Goal: Task Accomplishment & Management: Use online tool/utility

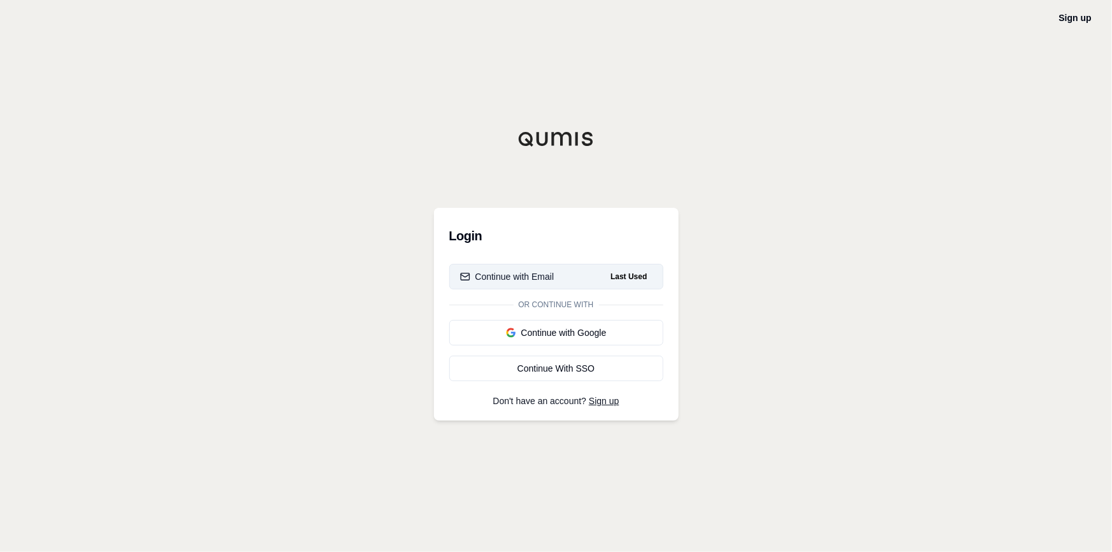
click at [541, 280] on div "Continue with Email" at bounding box center [507, 276] width 94 height 13
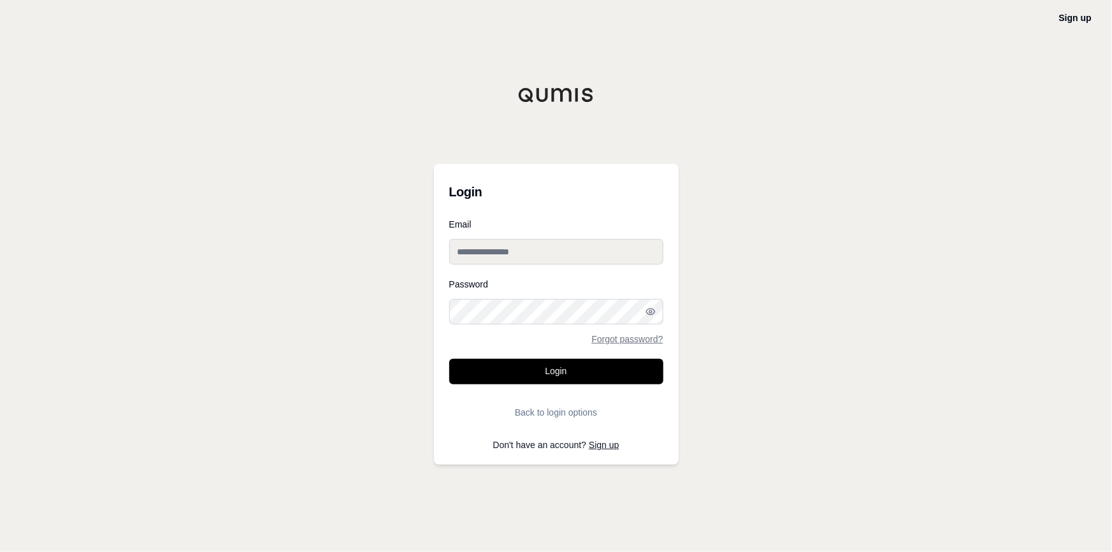
type input "**********"
click at [533, 259] on input "**********" at bounding box center [556, 251] width 214 height 25
click at [697, 232] on div "**********" at bounding box center [556, 276] width 1112 height 552
click at [596, 386] on form "**********" at bounding box center [556, 322] width 214 height 205
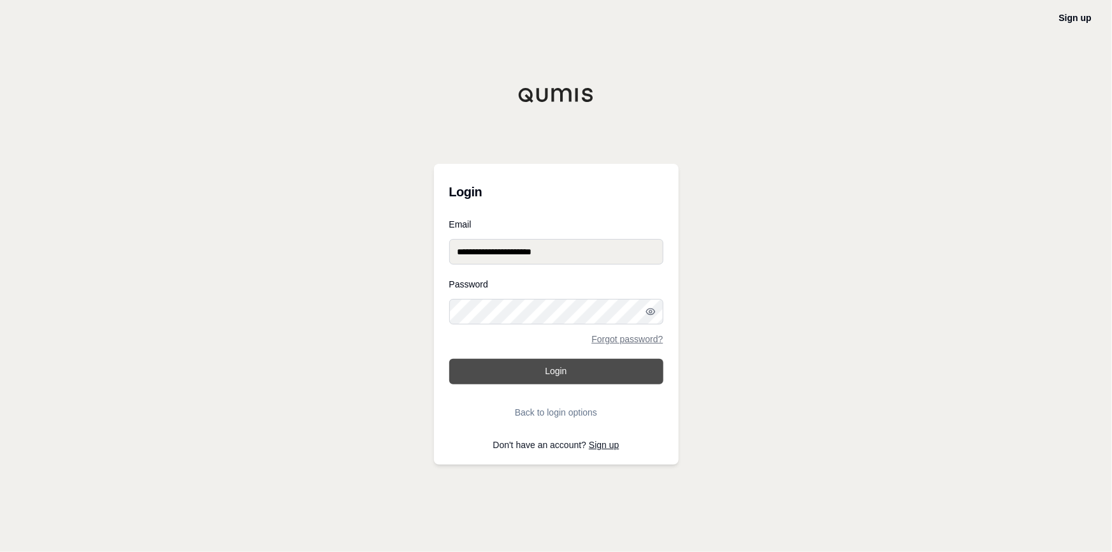
click at [597, 373] on button "Login" at bounding box center [556, 371] width 214 height 25
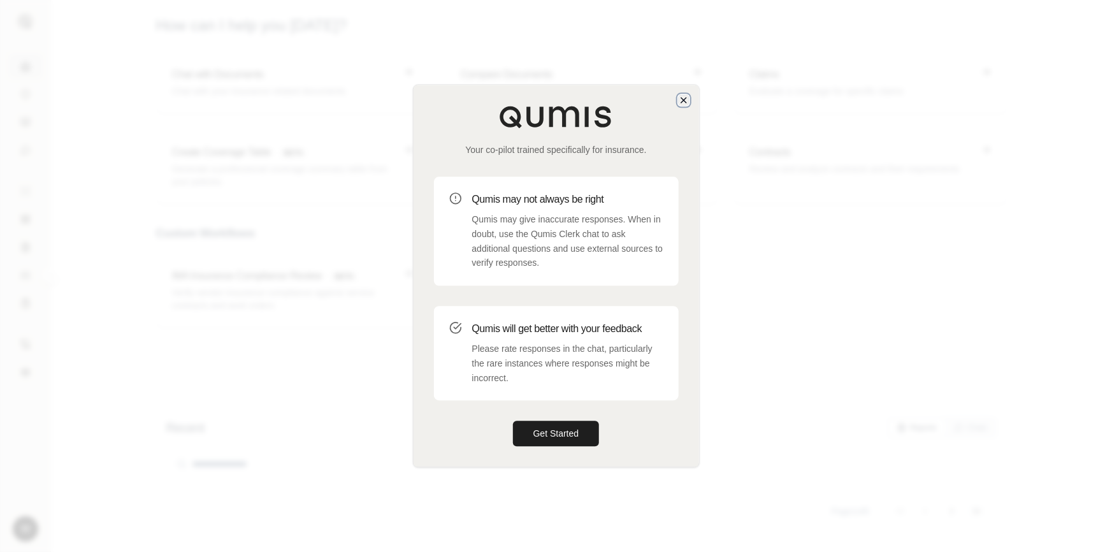
click at [687, 102] on icon "button" at bounding box center [684, 100] width 10 height 10
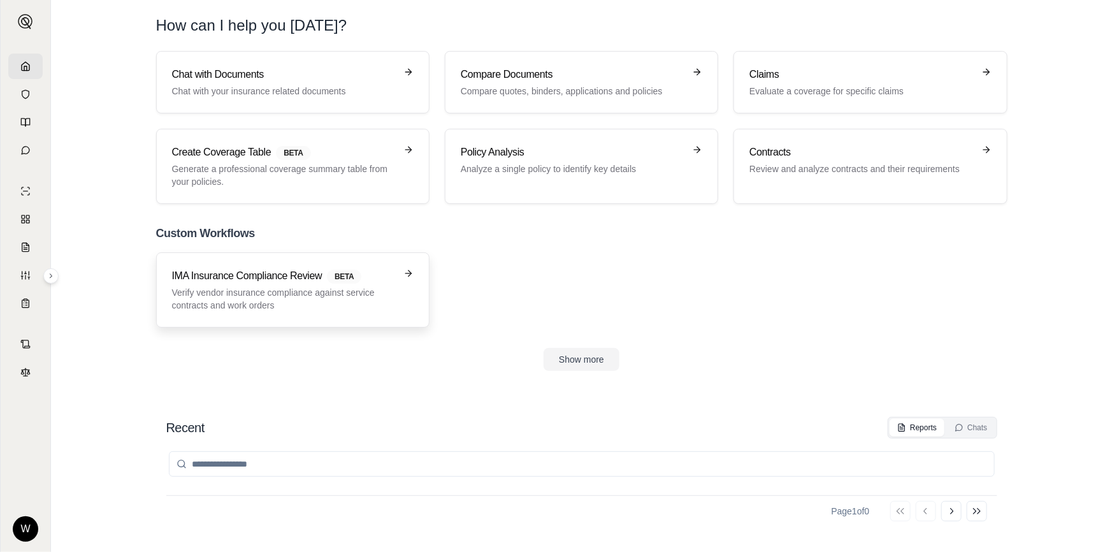
click at [310, 284] on div "IMA Insurance Compliance Review BETA Verify vendor insurance compliance against…" at bounding box center [284, 289] width 224 height 43
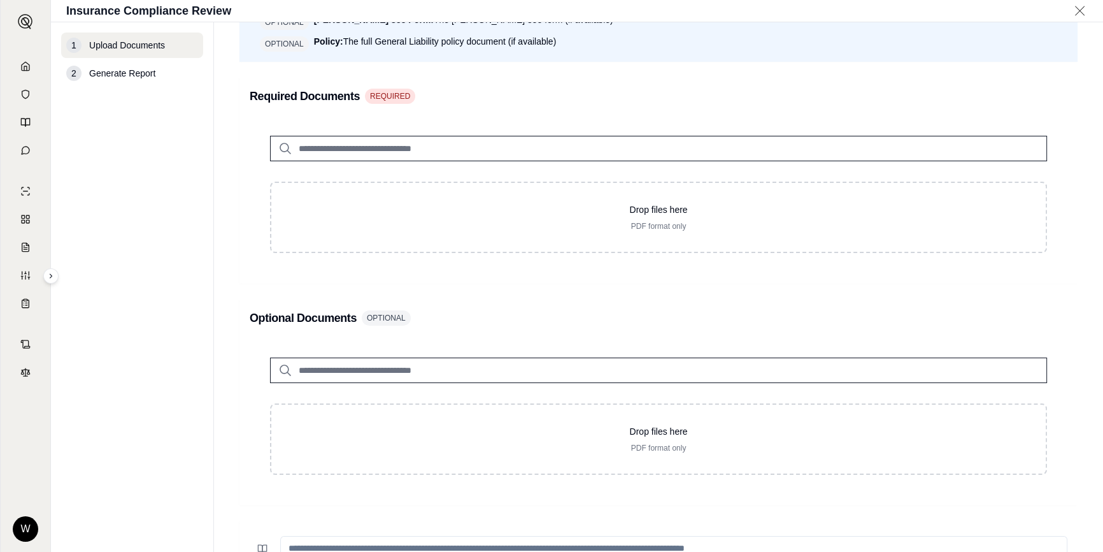
scroll to position [231, 0]
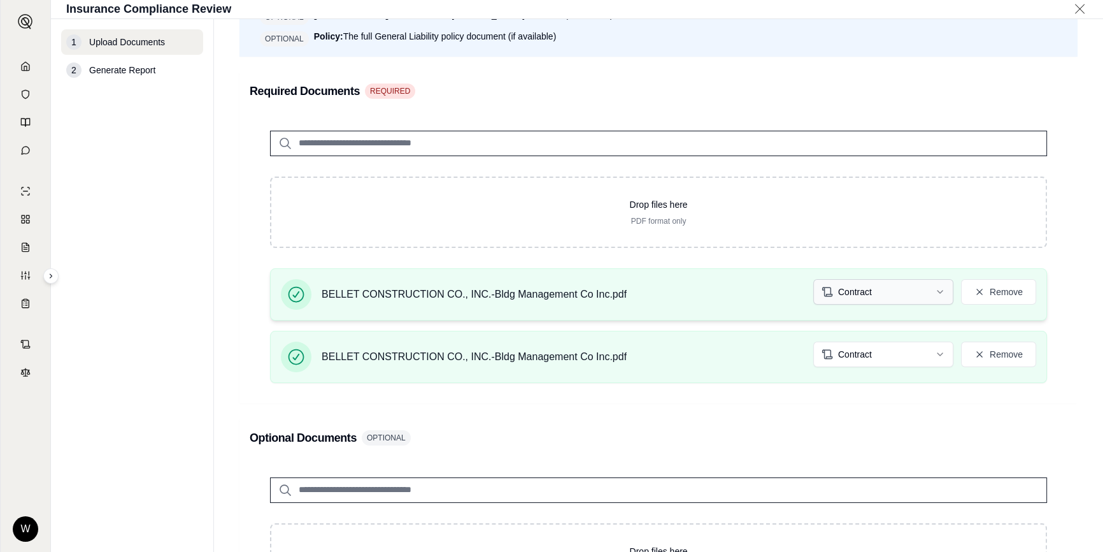
click at [893, 285] on html "W Insurance Compliance Review 1 Upload Documents 2 Generate Report Upload Docum…" at bounding box center [551, 276] width 1103 height 552
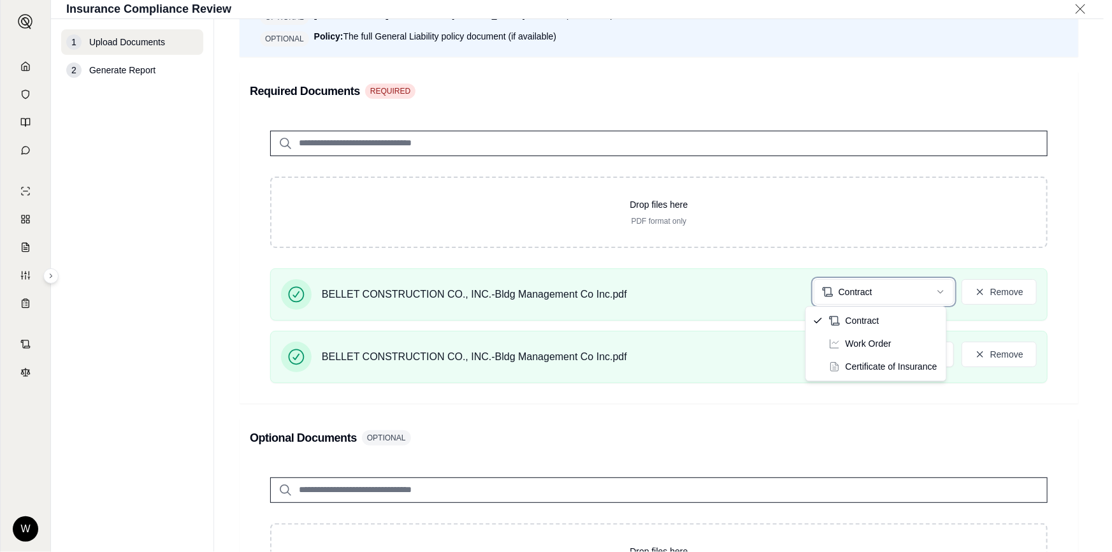
click at [893, 284] on html "W Insurance Compliance Review 1 Upload Documents 2 Generate Report Upload Docum…" at bounding box center [556, 276] width 1112 height 552
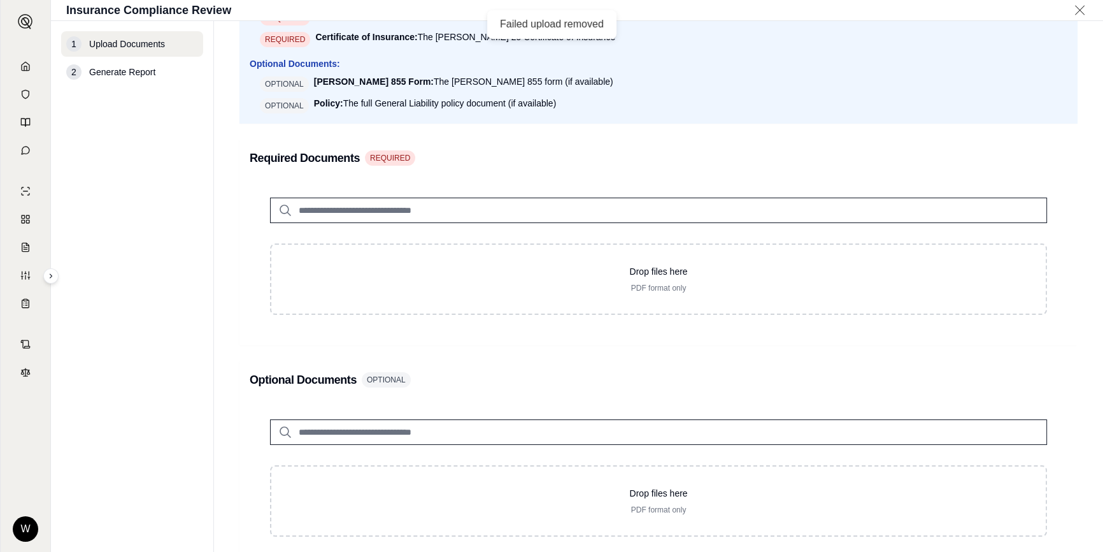
scroll to position [173, 0]
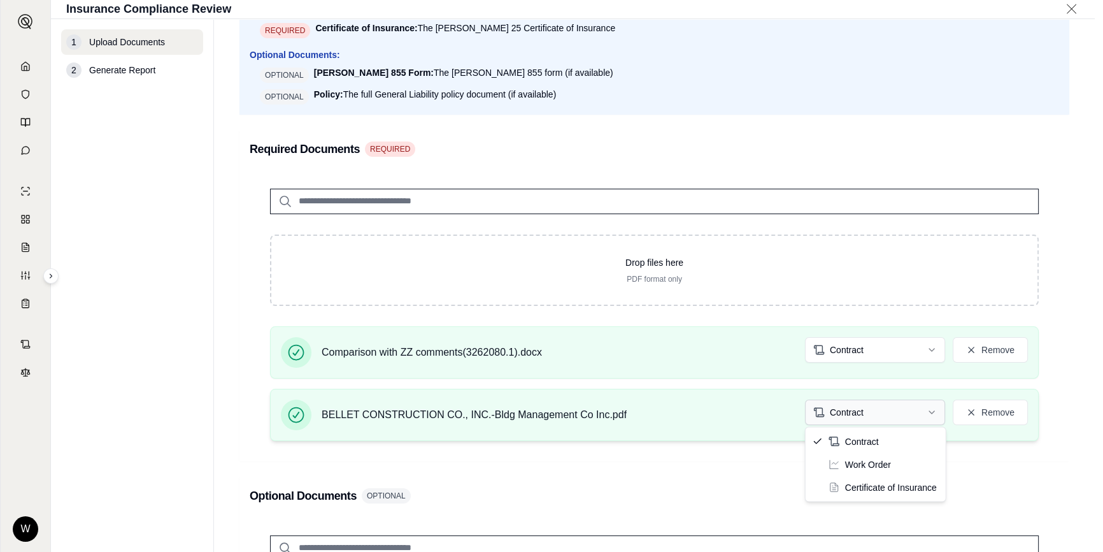
click at [868, 404] on html "W Insurance Compliance Review 1 Upload Documents 2 Generate Report Upload Docum…" at bounding box center [551, 276] width 1103 height 552
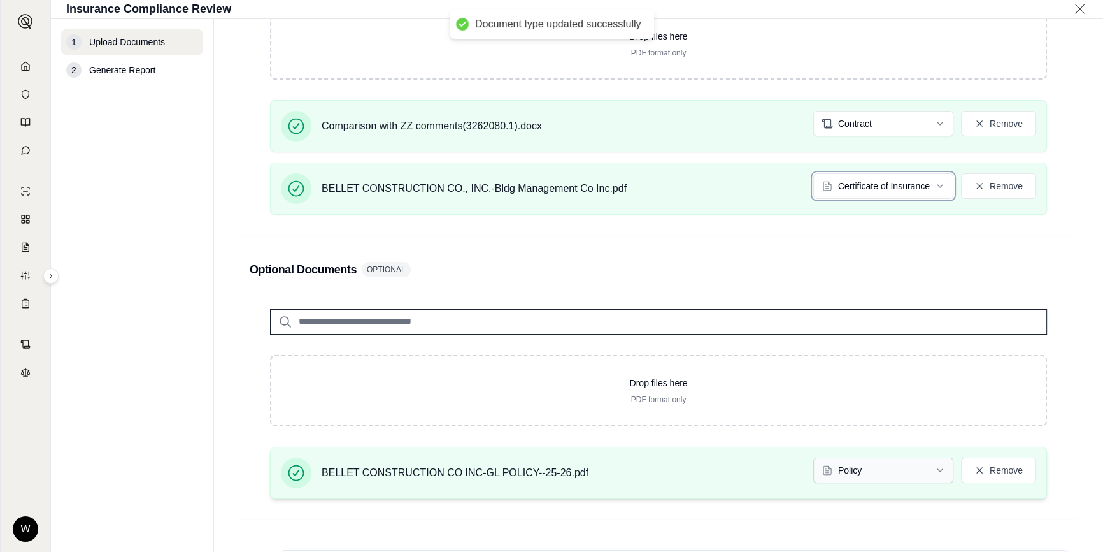
scroll to position [405, 0]
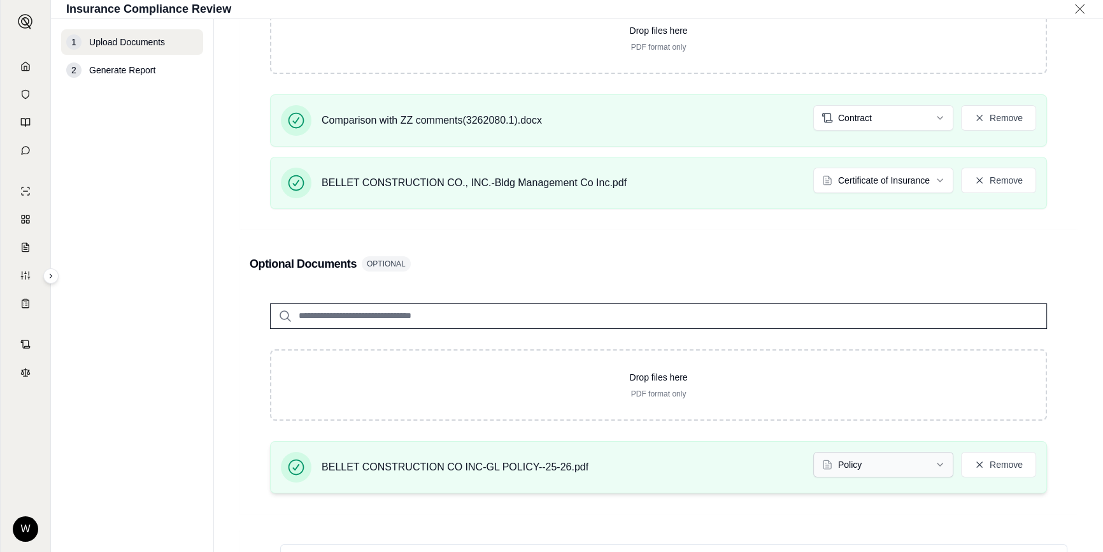
click at [895, 465] on html "Document type updated successfully W Insurance Compliance Review 1 Upload Docum…" at bounding box center [551, 276] width 1103 height 552
click at [895, 465] on html "W Insurance Compliance Review 1 Upload Documents 2 Generate Report Upload Docum…" at bounding box center [551, 276] width 1103 height 552
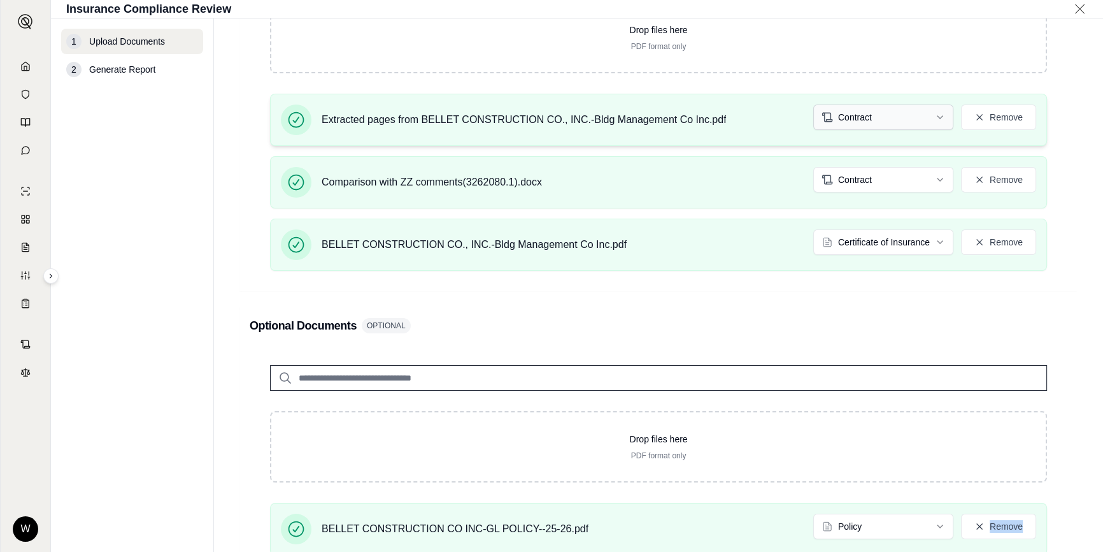
click at [902, 122] on html "W Insurance Compliance Review 1 Upload Documents 2 Generate Report Upload Docum…" at bounding box center [551, 276] width 1103 height 552
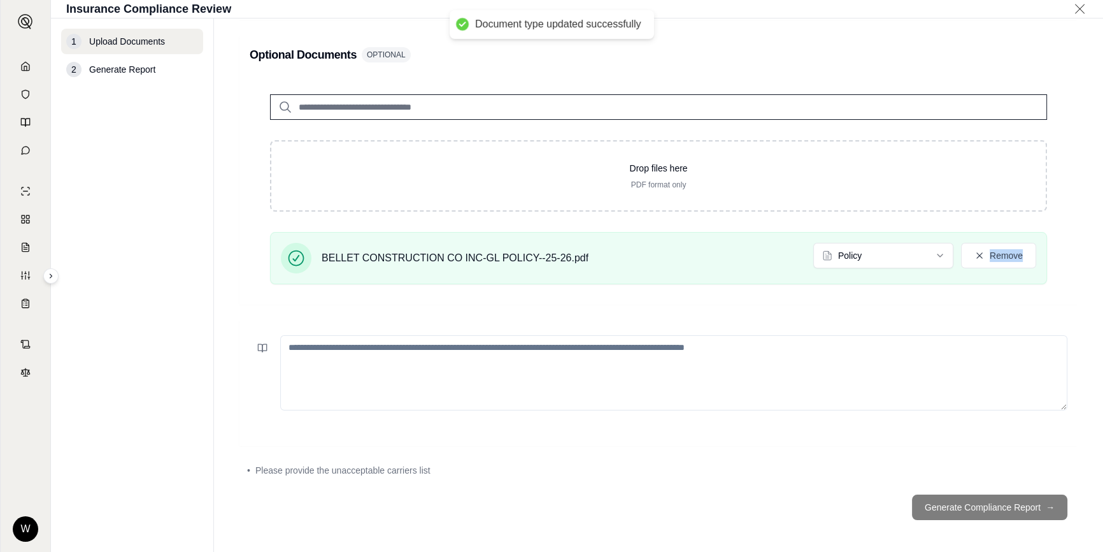
scroll to position [678, 0]
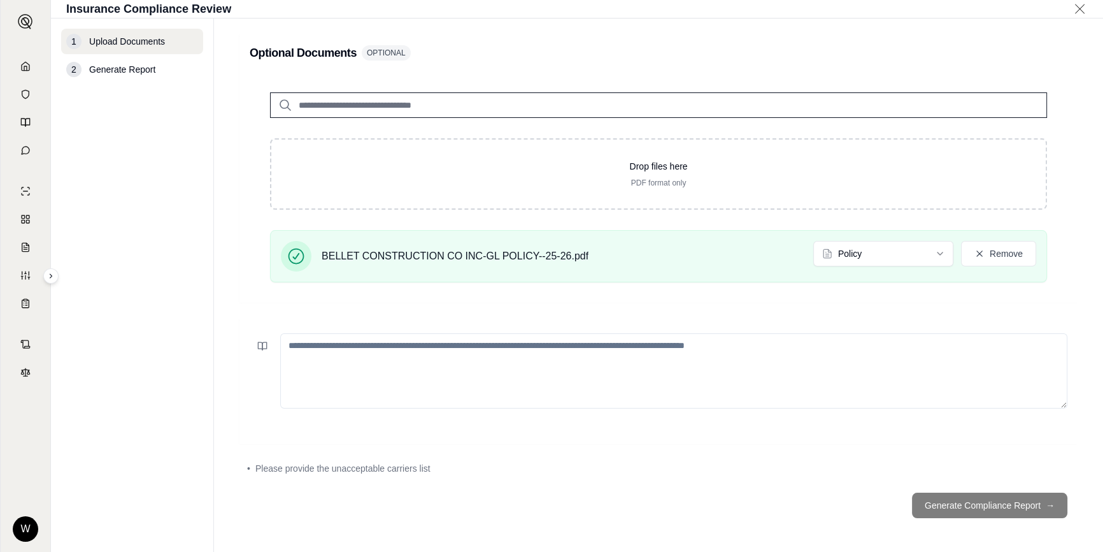
click at [640, 366] on textarea at bounding box center [673, 370] width 787 height 75
paste textarea "**********"
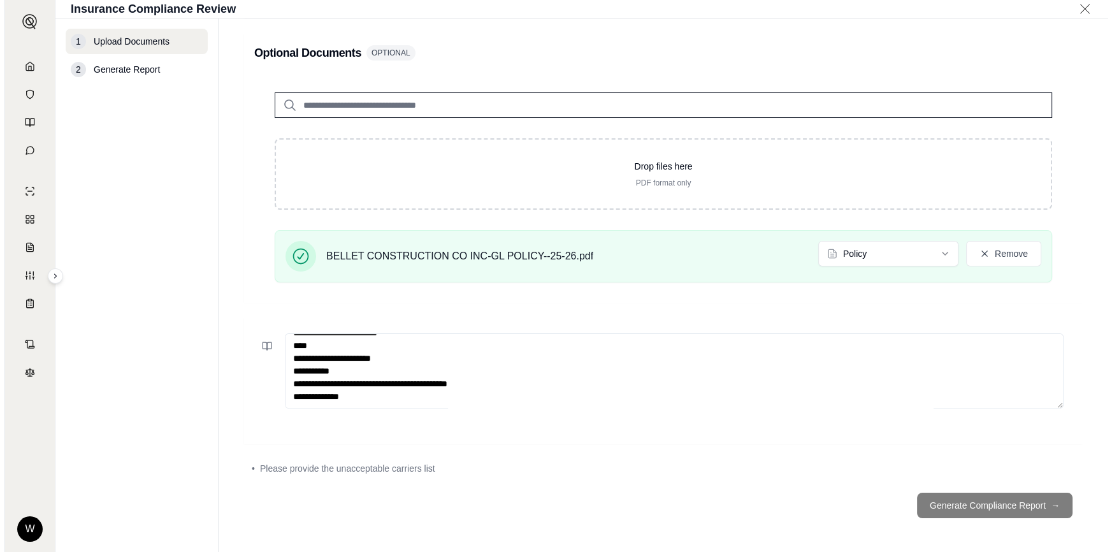
scroll to position [640, 0]
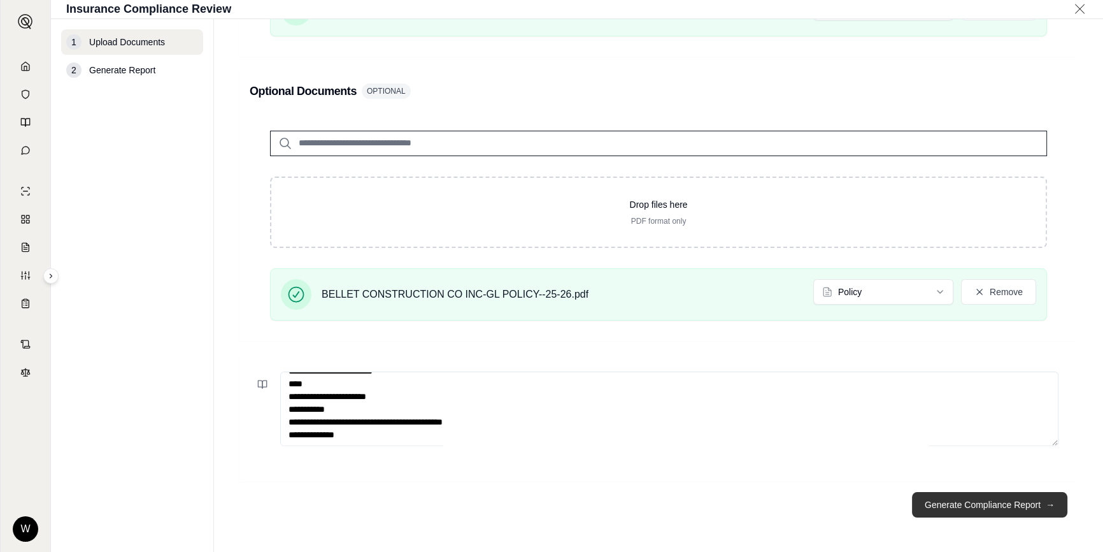
type textarea "**********"
click at [985, 502] on button "Generate Compliance Report →" at bounding box center [989, 504] width 155 height 25
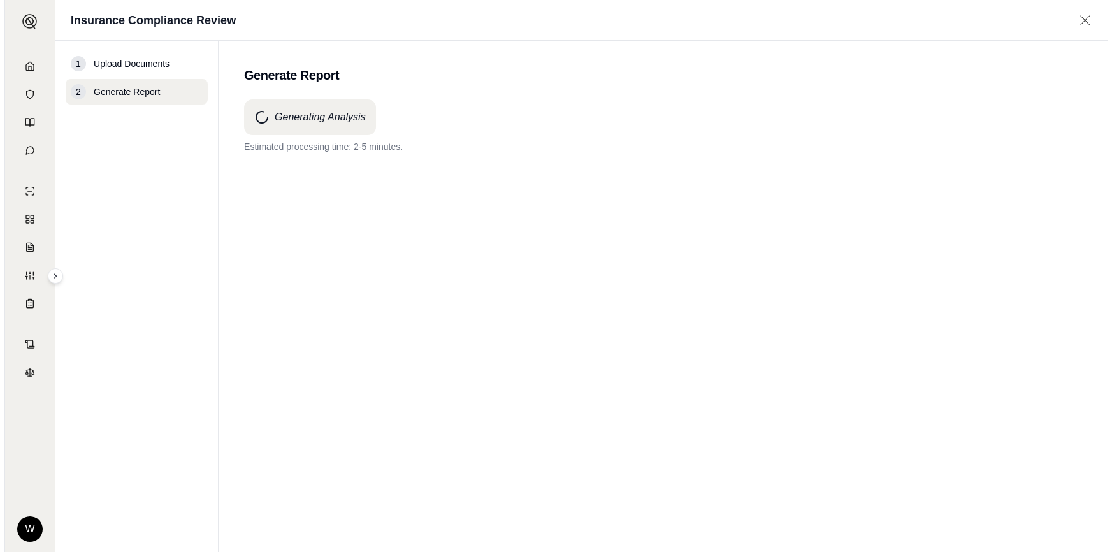
scroll to position [0, 0]
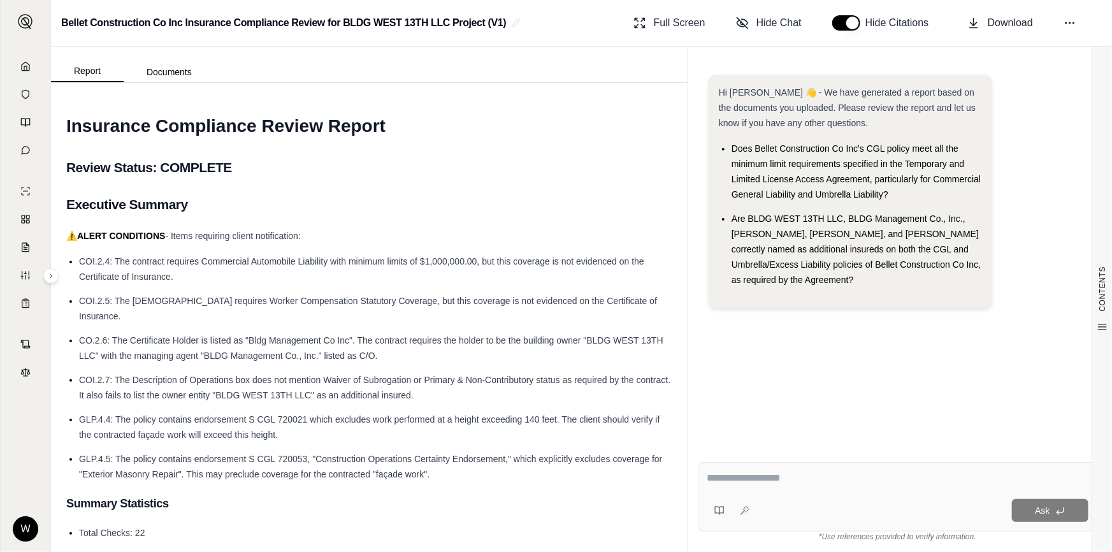
click at [387, 258] on span "COI.2.4: The contract requires Commercial Automobile Liability with minimum lim…" at bounding box center [361, 268] width 565 height 25
click at [388, 259] on span "COI.2.4: The contract requires Commercial Automobile Liability with minimum lim…" at bounding box center [361, 268] width 565 height 25
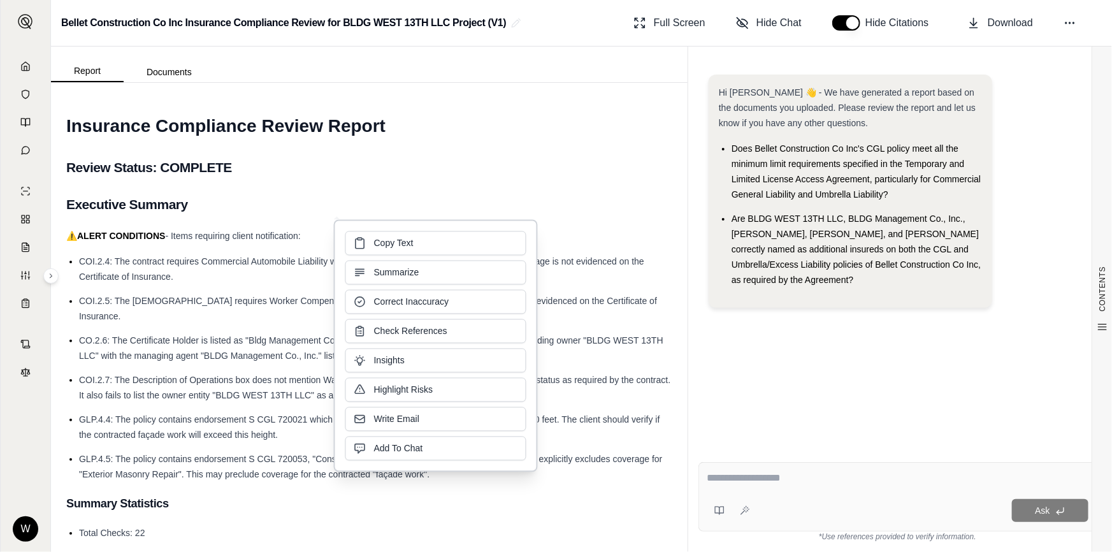
click at [388, 261] on button "Summarize" at bounding box center [435, 273] width 181 height 24
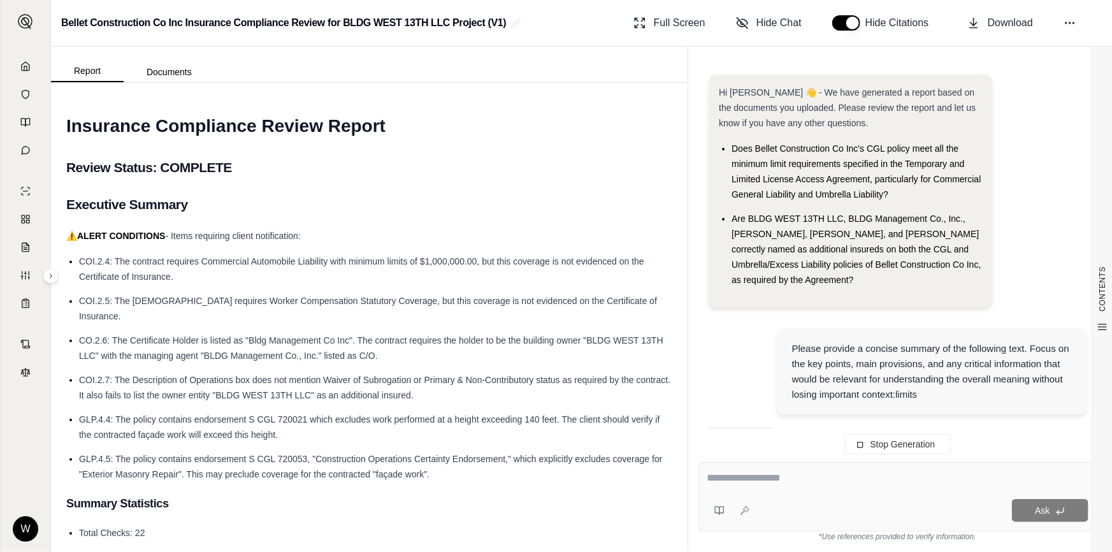
scroll to position [69, 0]
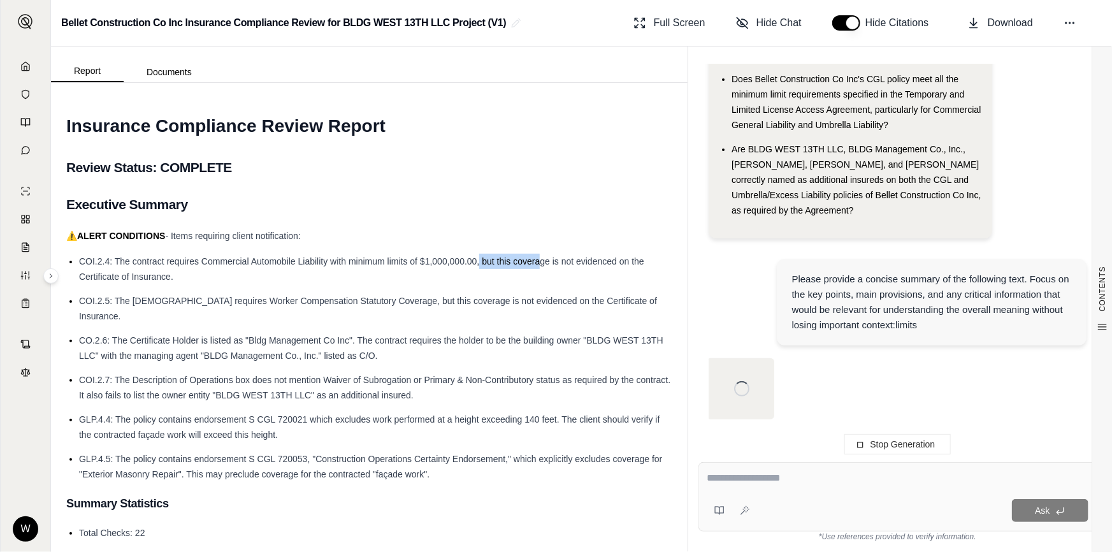
drag, startPoint x: 478, startPoint y: 258, endPoint x: 542, endPoint y: 259, distance: 63.1
click at [542, 259] on span "COI.2.4: The contract requires Commercial Automobile Liability with minimum lim…" at bounding box center [361, 268] width 565 height 25
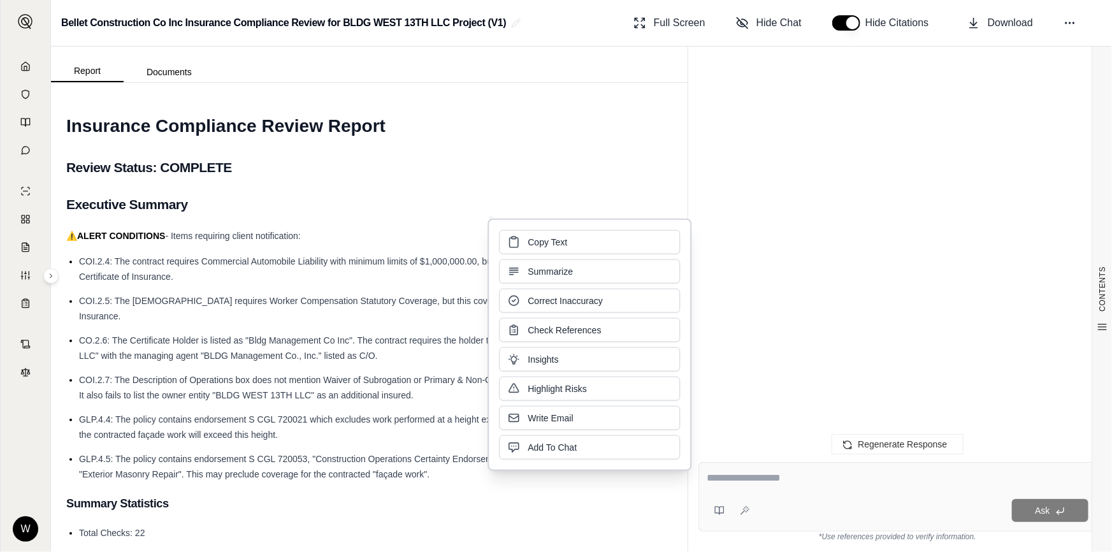
scroll to position [2102, 0]
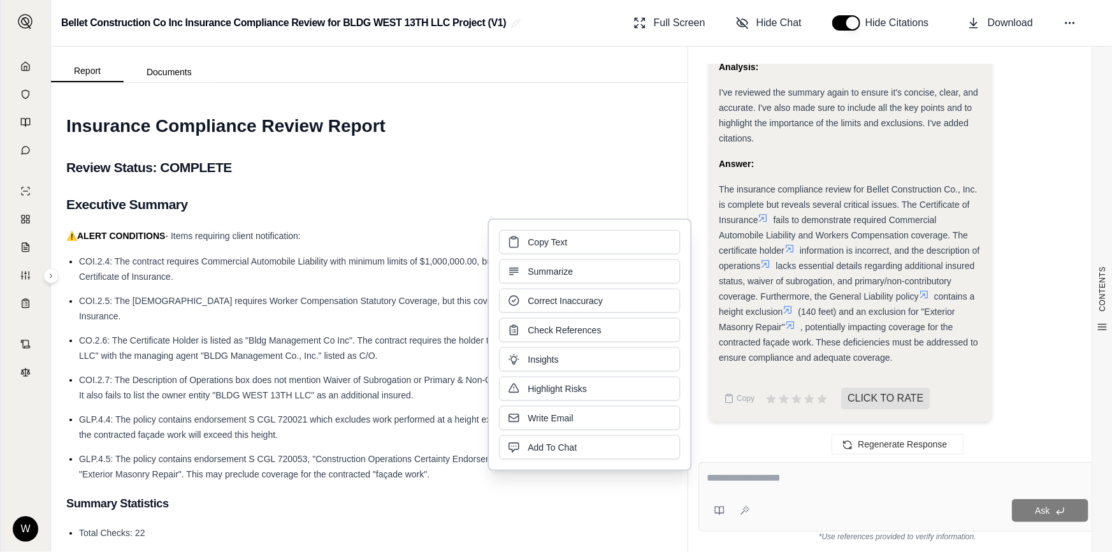
click at [541, 164] on h2 "Review Status: COMPLETE" at bounding box center [369, 167] width 606 height 27
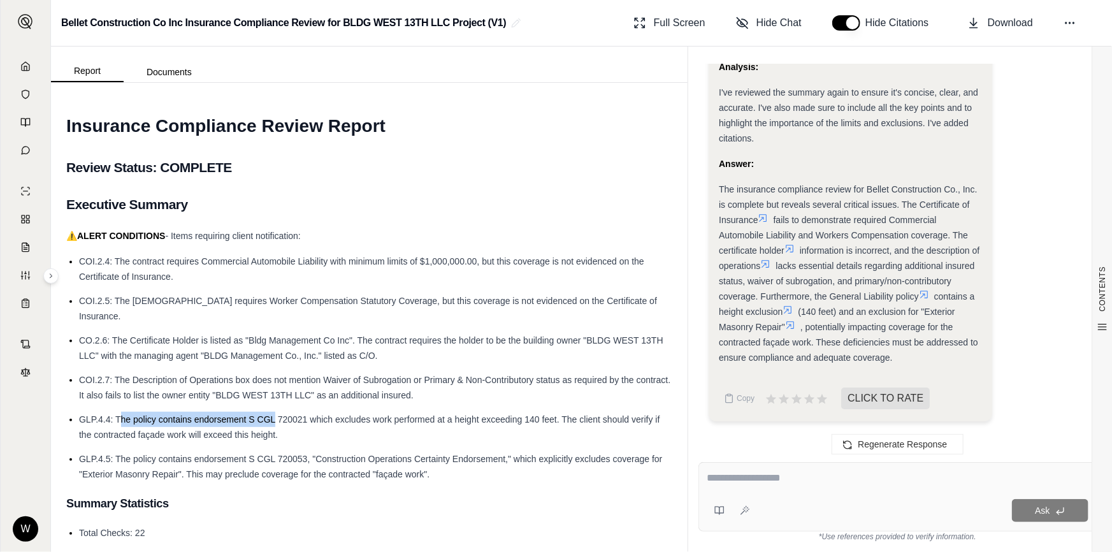
drag, startPoint x: 118, startPoint y: 401, endPoint x: 273, endPoint y: 401, distance: 155.5
click at [273, 414] on span "GLP.4.4: The policy contains endorsement S CGL 720021 which excludes work perfo…" at bounding box center [369, 426] width 581 height 25
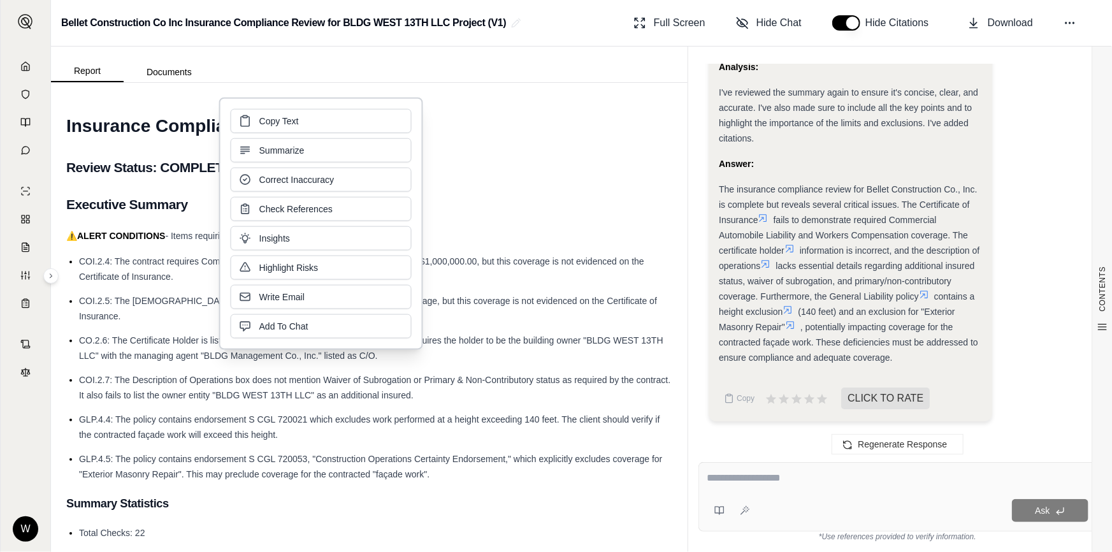
click at [27, 436] on div "W" at bounding box center [26, 297] width 50 height 508
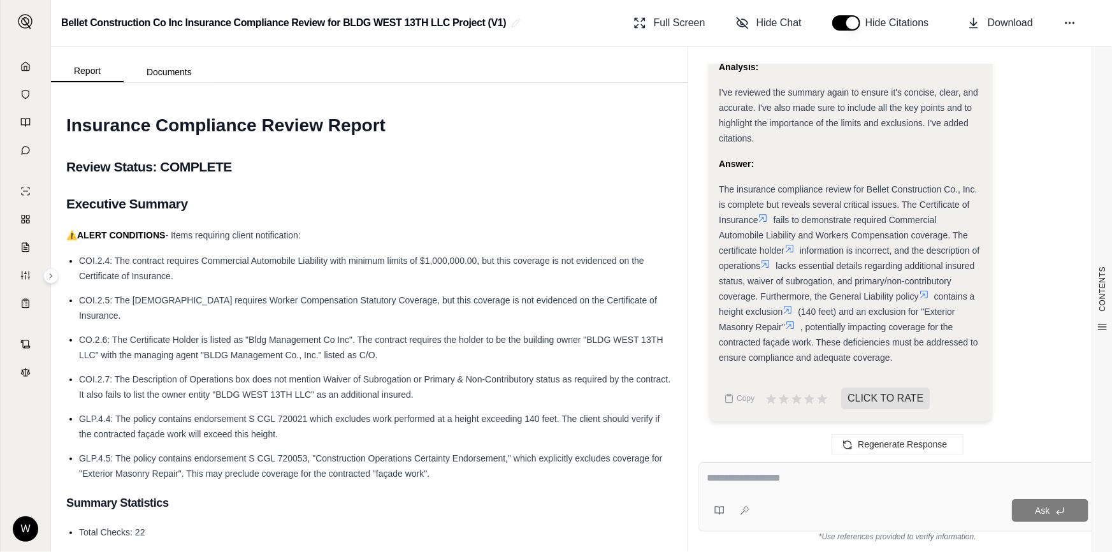
scroll to position [0, 0]
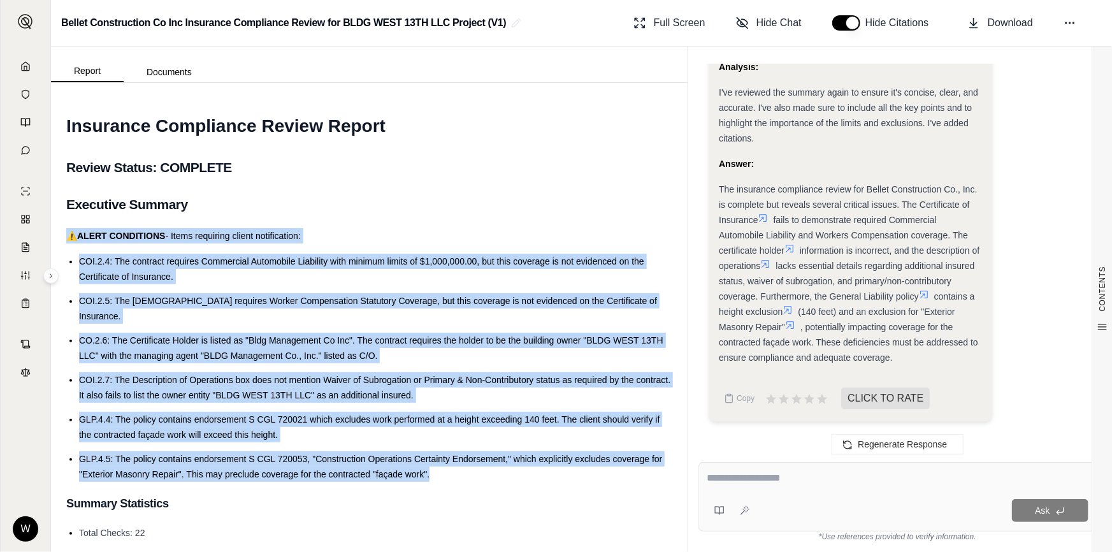
drag, startPoint x: 439, startPoint y: 460, endPoint x: 69, endPoint y: 232, distance: 434.3
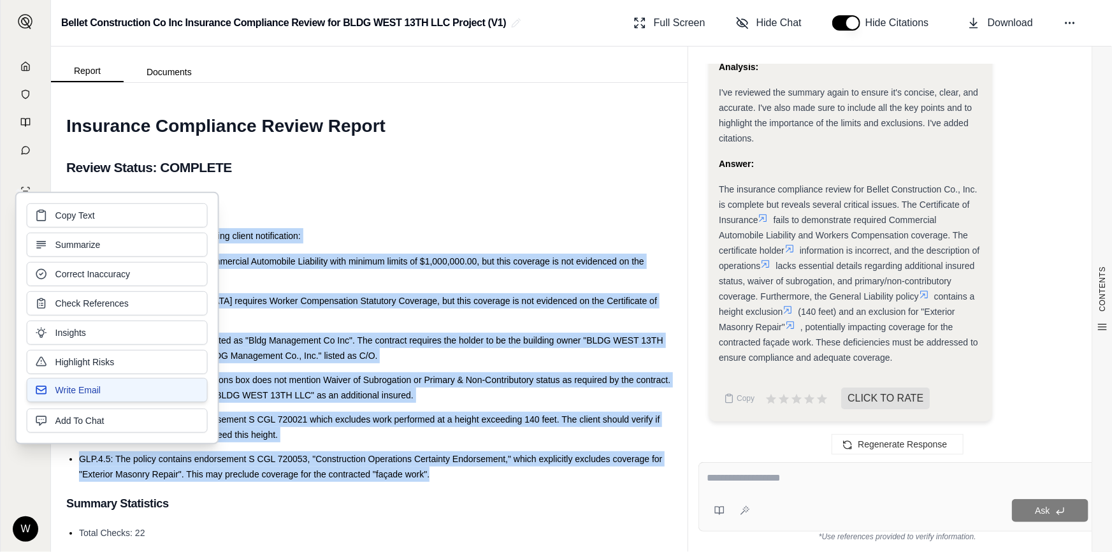
click at [143, 395] on button "Write Email" at bounding box center [117, 390] width 181 height 24
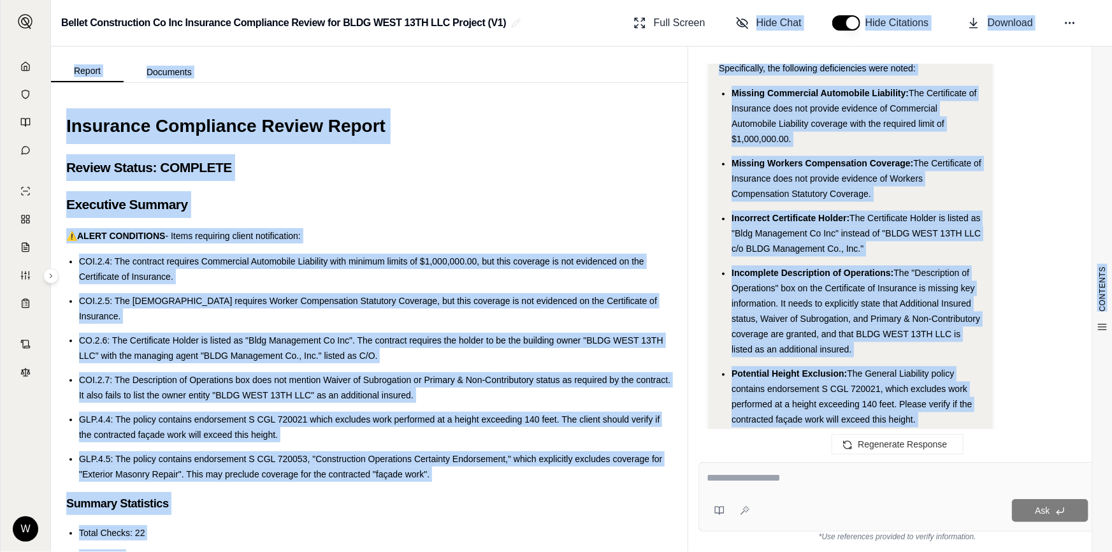
scroll to position [5755, 0]
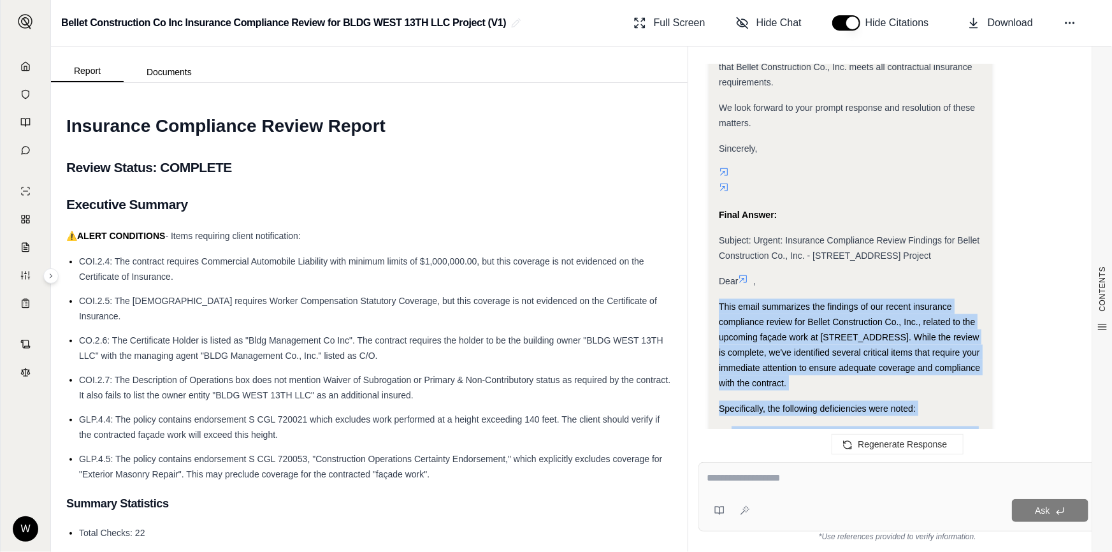
drag, startPoint x: 763, startPoint y: 313, endPoint x: 721, endPoint y: 308, distance: 43.1
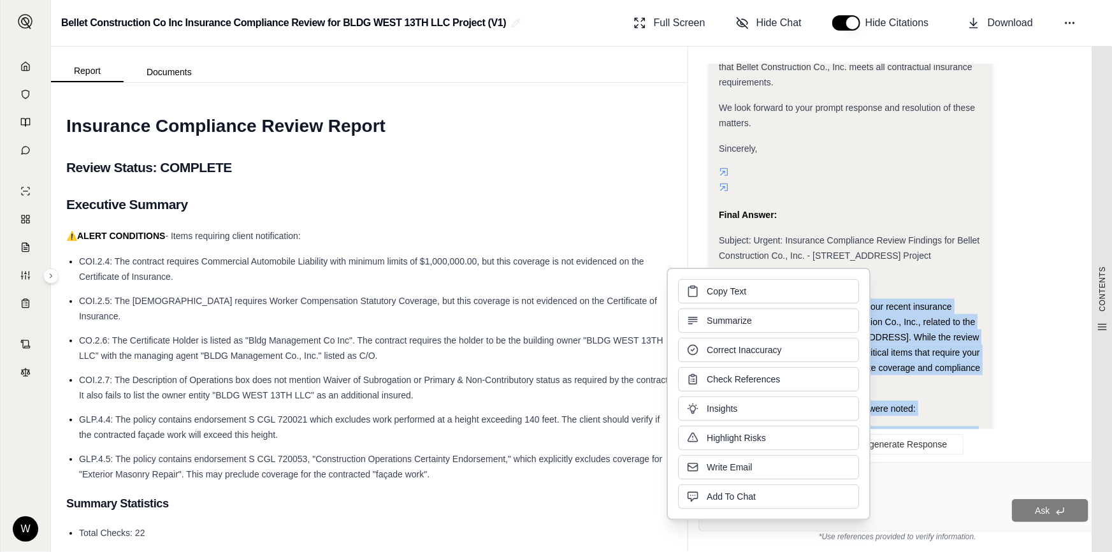
copy div "Lore ipsum dolorsitam con adipisci el sed doeius temporinc utlaboreet dolore ma…"
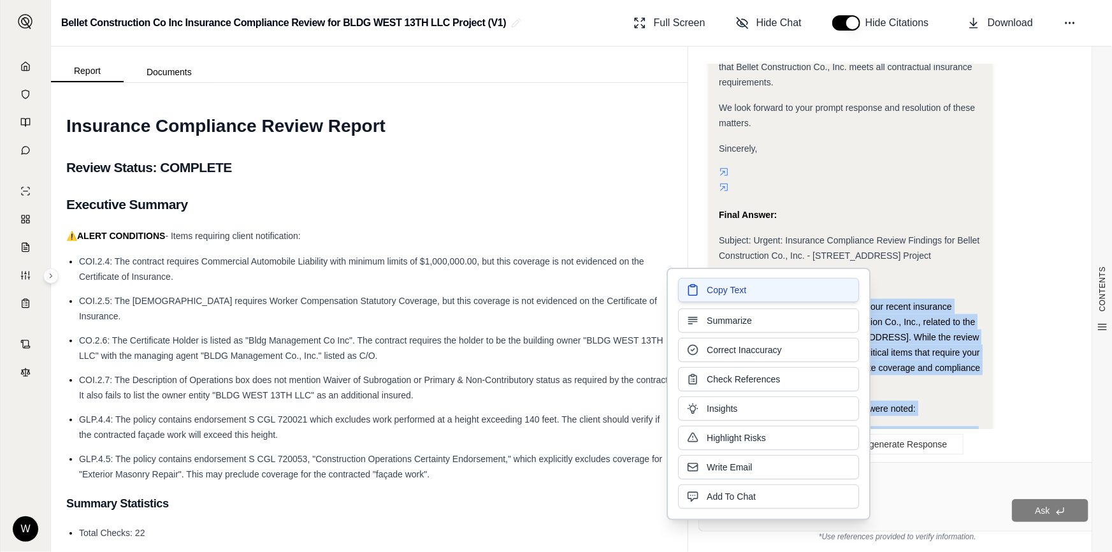
click at [787, 287] on button "Copy Text" at bounding box center [768, 290] width 181 height 24
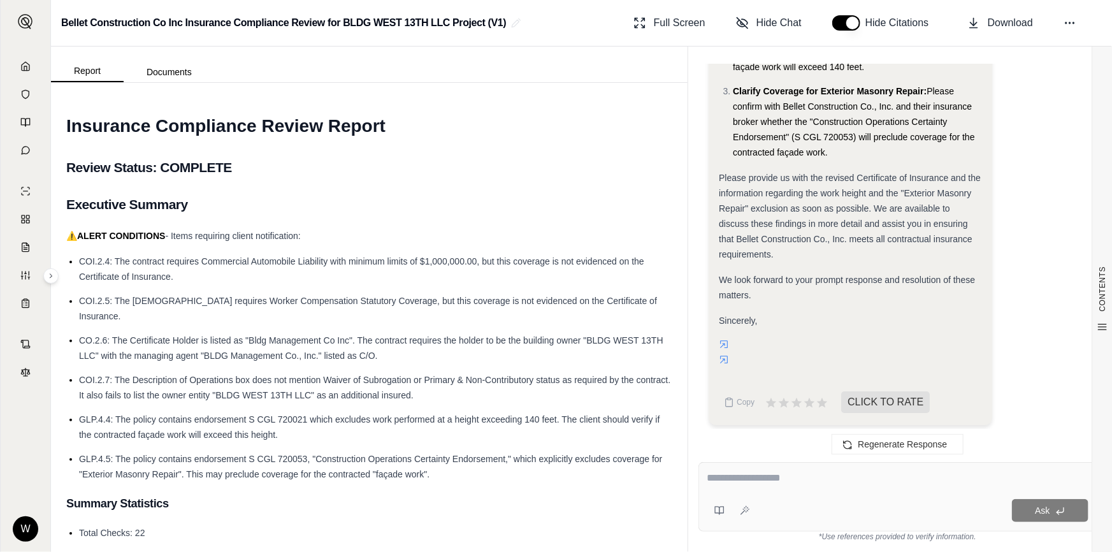
scroll to position [6834, 0]
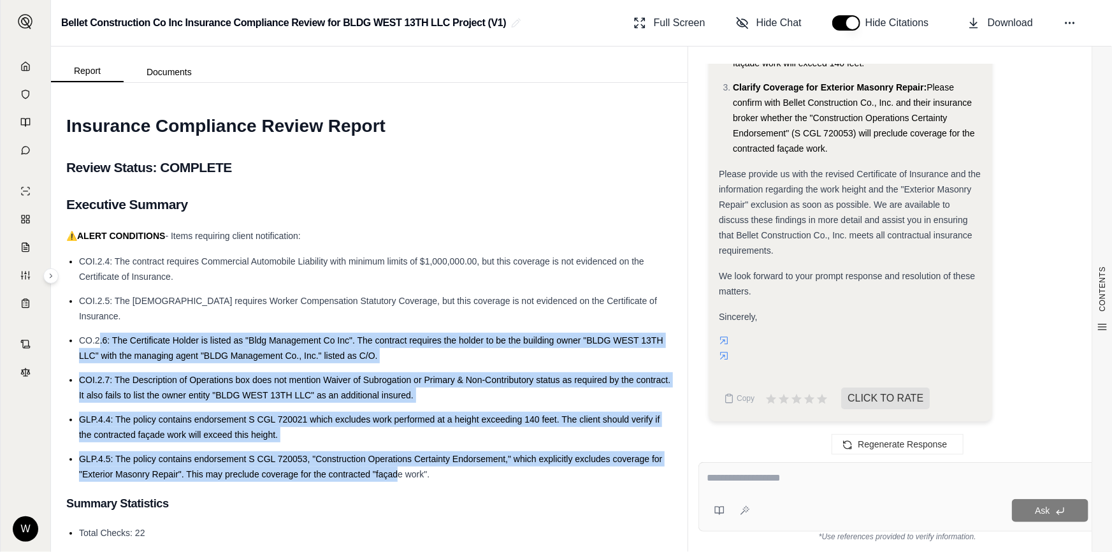
drag, startPoint x: 399, startPoint y: 455, endPoint x: 101, endPoint y: 312, distance: 331.4
click at [101, 312] on ul "COI.2.4: The contract requires Commercial Automobile Liability with minimum lim…" at bounding box center [369, 368] width 606 height 228
